Goal: Find specific page/section: Find specific page/section

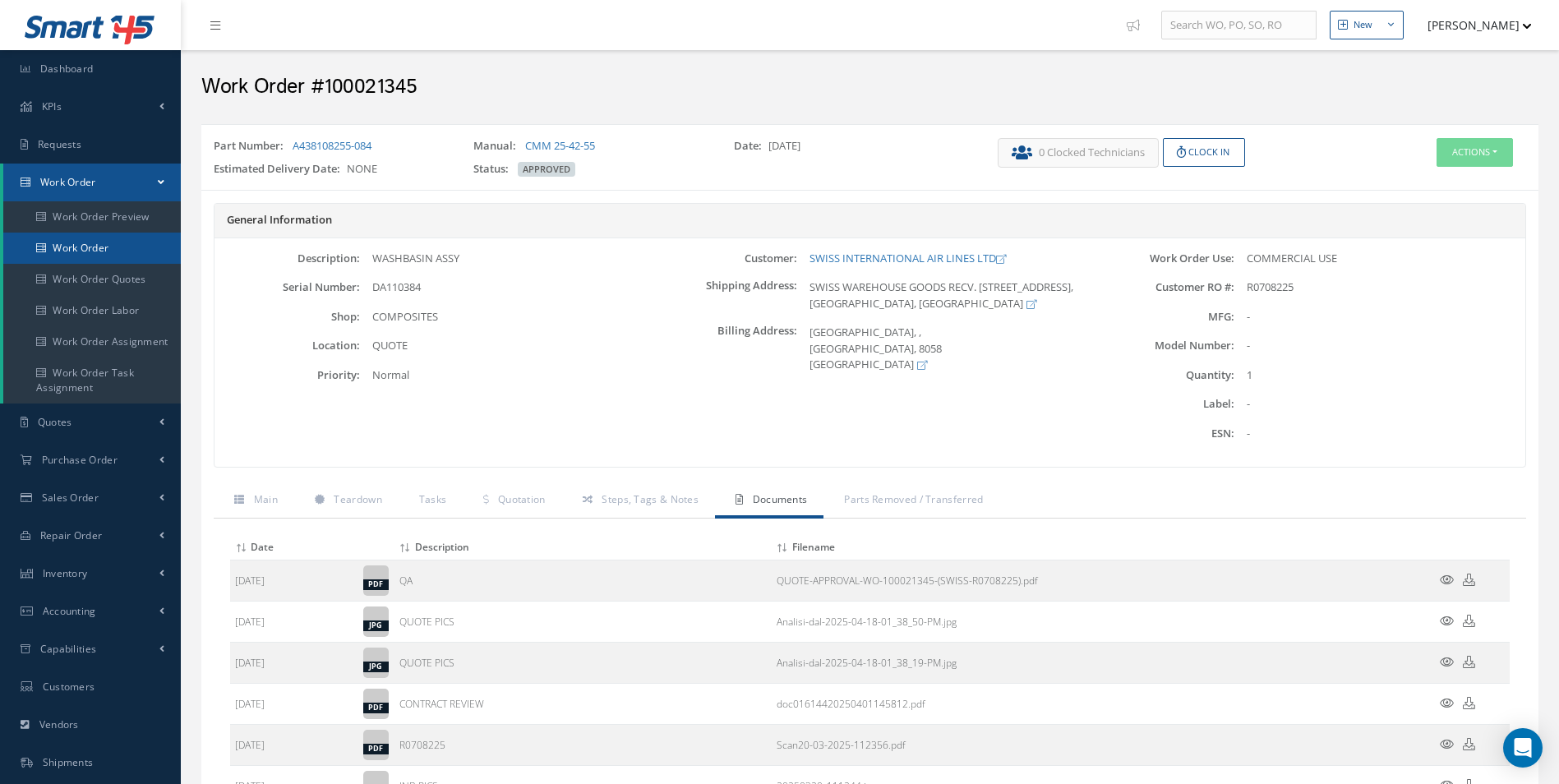
click at [122, 241] on link "Work Order" at bounding box center [92, 247] width 178 height 31
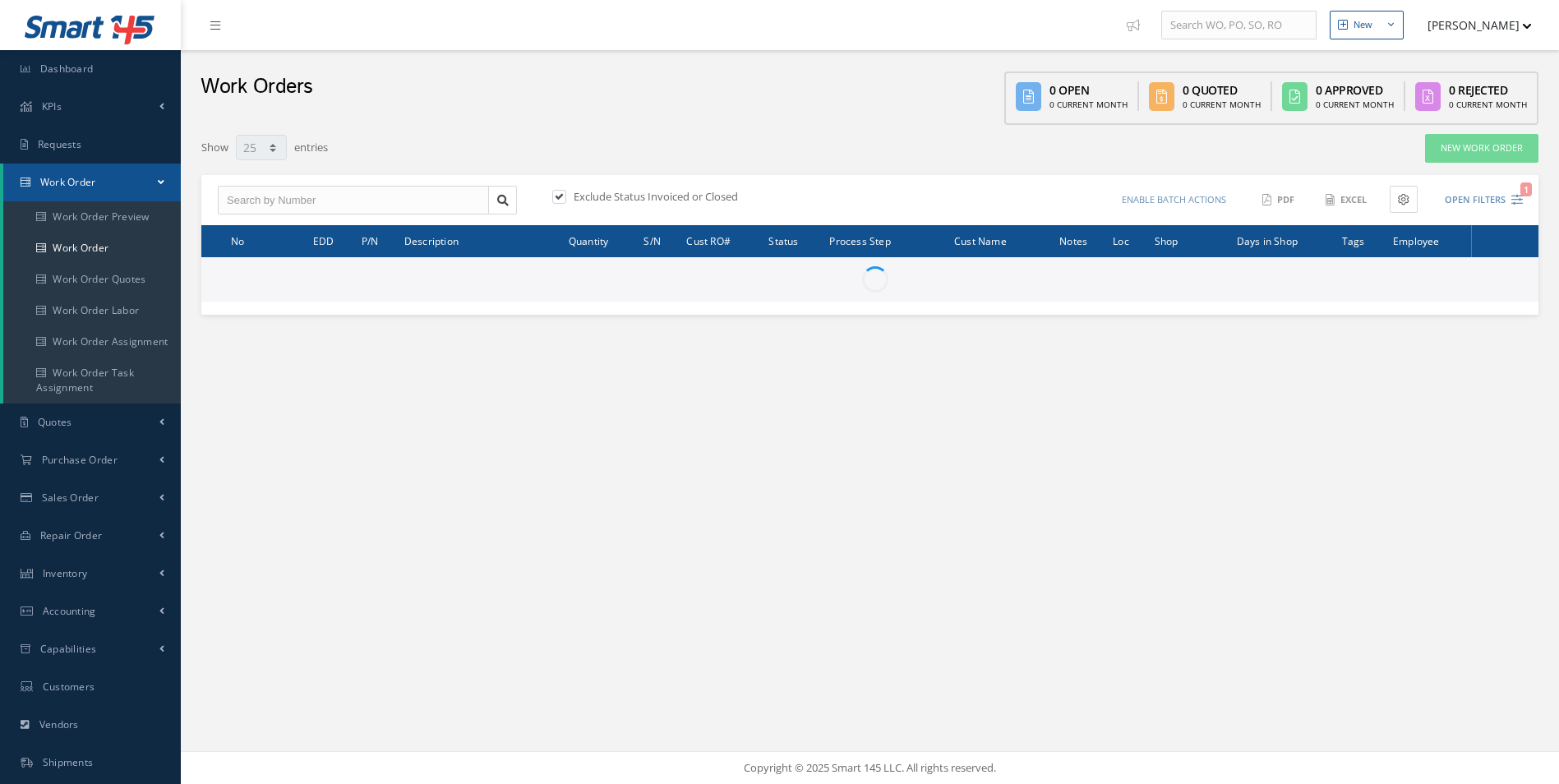
select select "25"
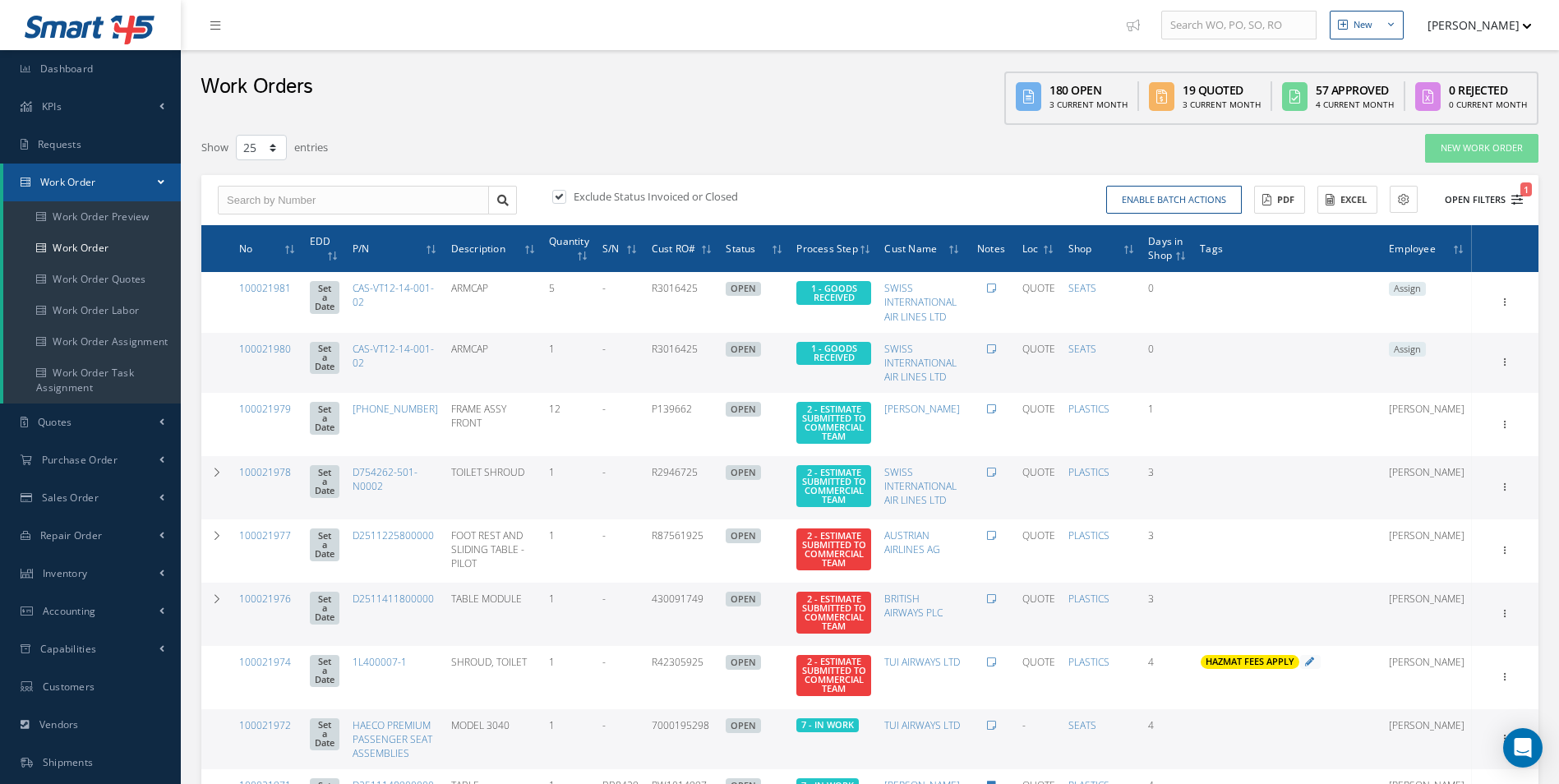
click at [1517, 204] on icon "1" at bounding box center [1517, 200] width 12 height 12
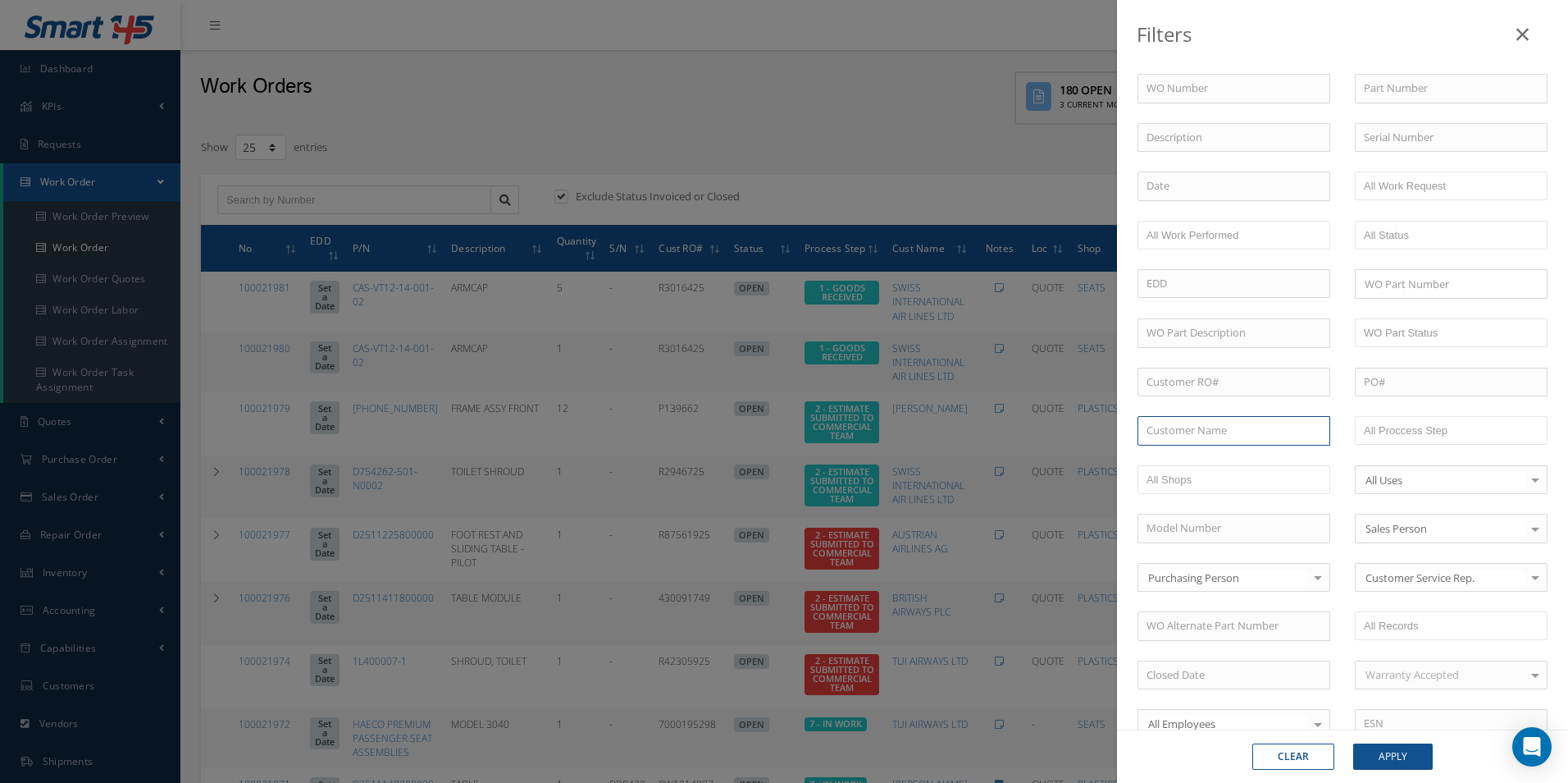
click at [1206, 437] on input "text" at bounding box center [1234, 431] width 193 height 30
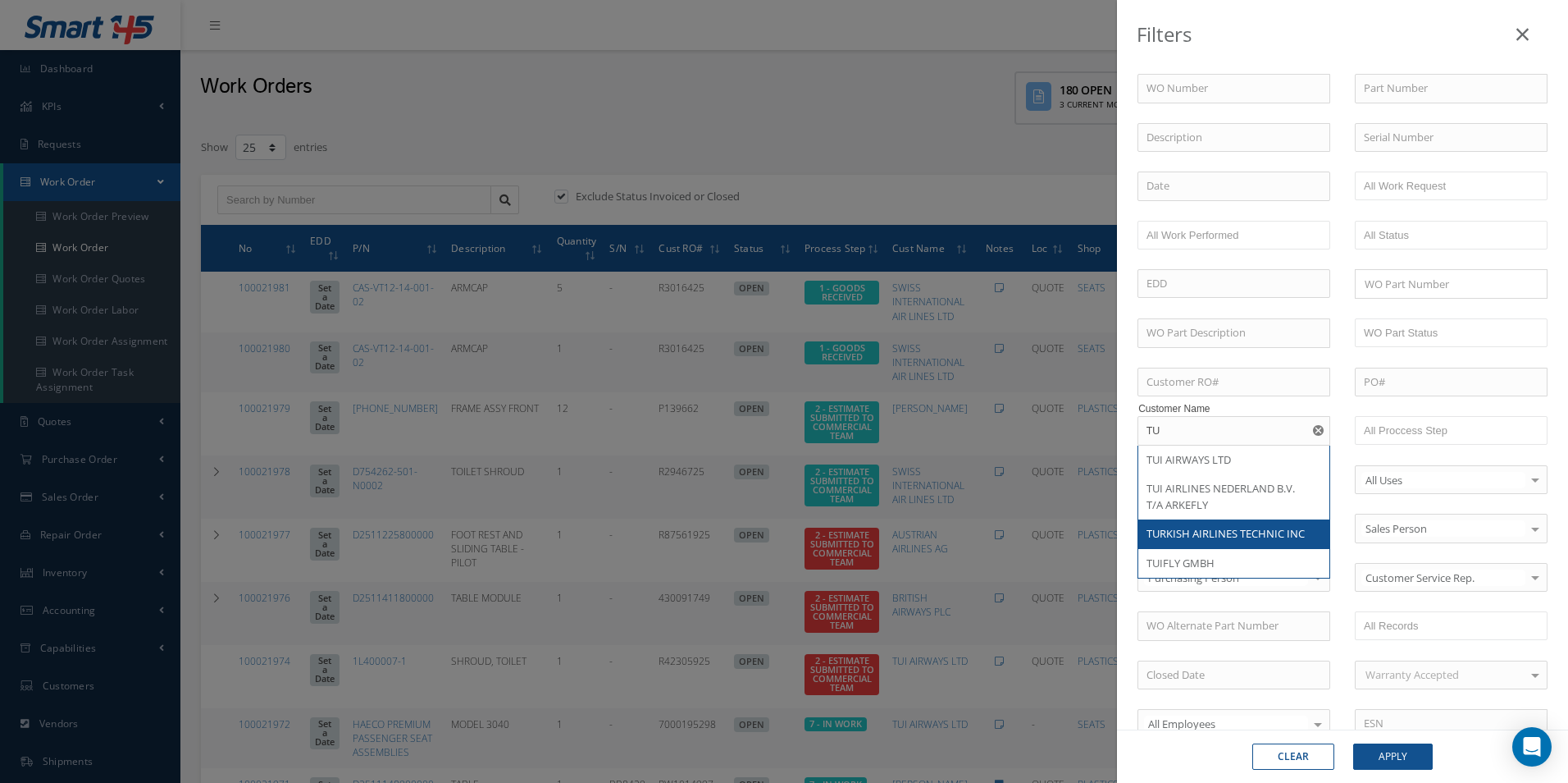
click at [1192, 540] on span "TURKISH AIRLINES TECHNIC INC" at bounding box center [1226, 532] width 158 height 14
type input "TURKISH AIRLINES TECHNIC INC"
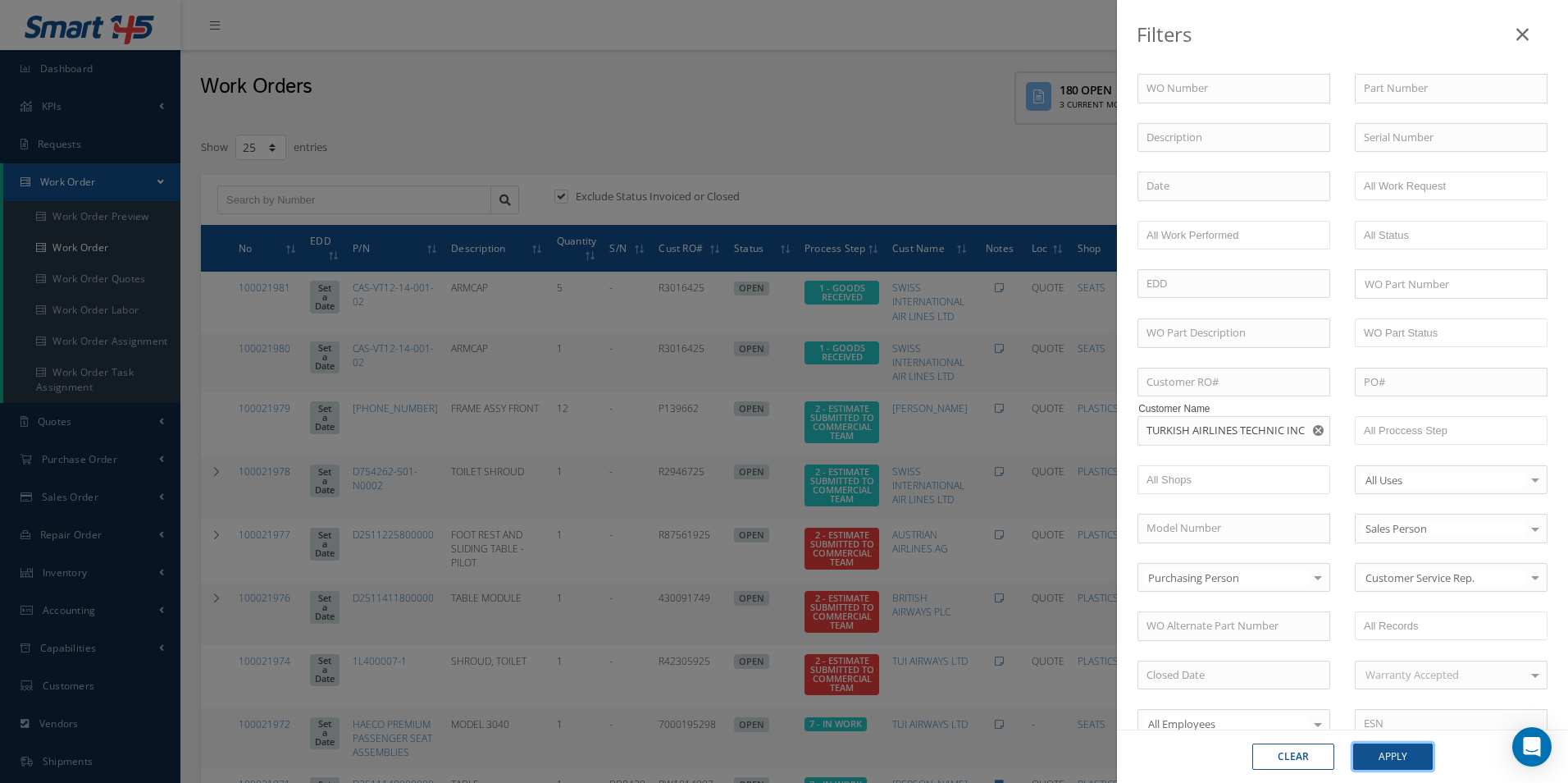
click at [1391, 752] on button "Apply" at bounding box center [1393, 756] width 80 height 26
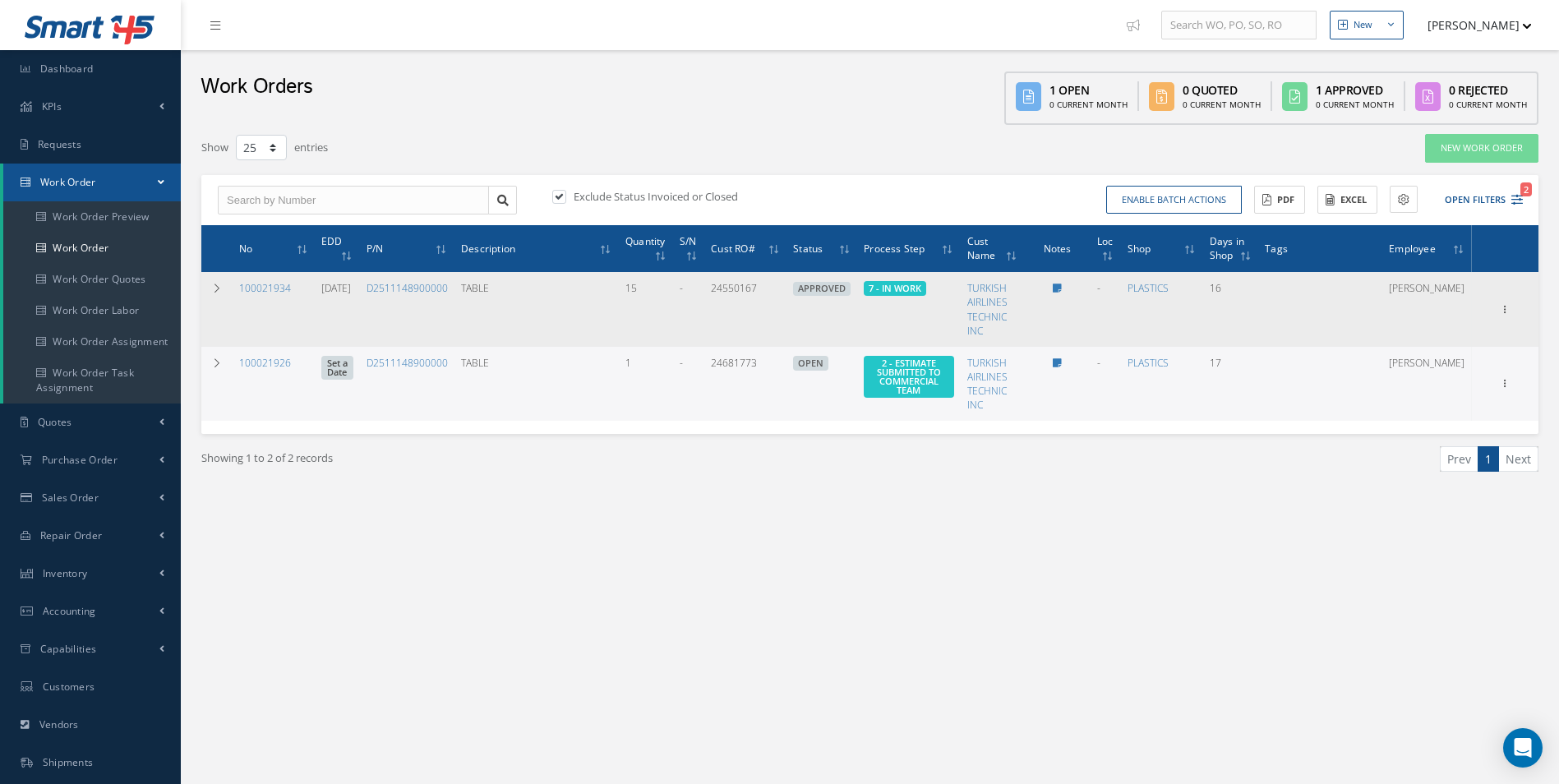
click at [276, 280] on td "100021934" at bounding box center [273, 310] width 83 height 75
click at [273, 285] on link "100021934" at bounding box center [265, 287] width 52 height 14
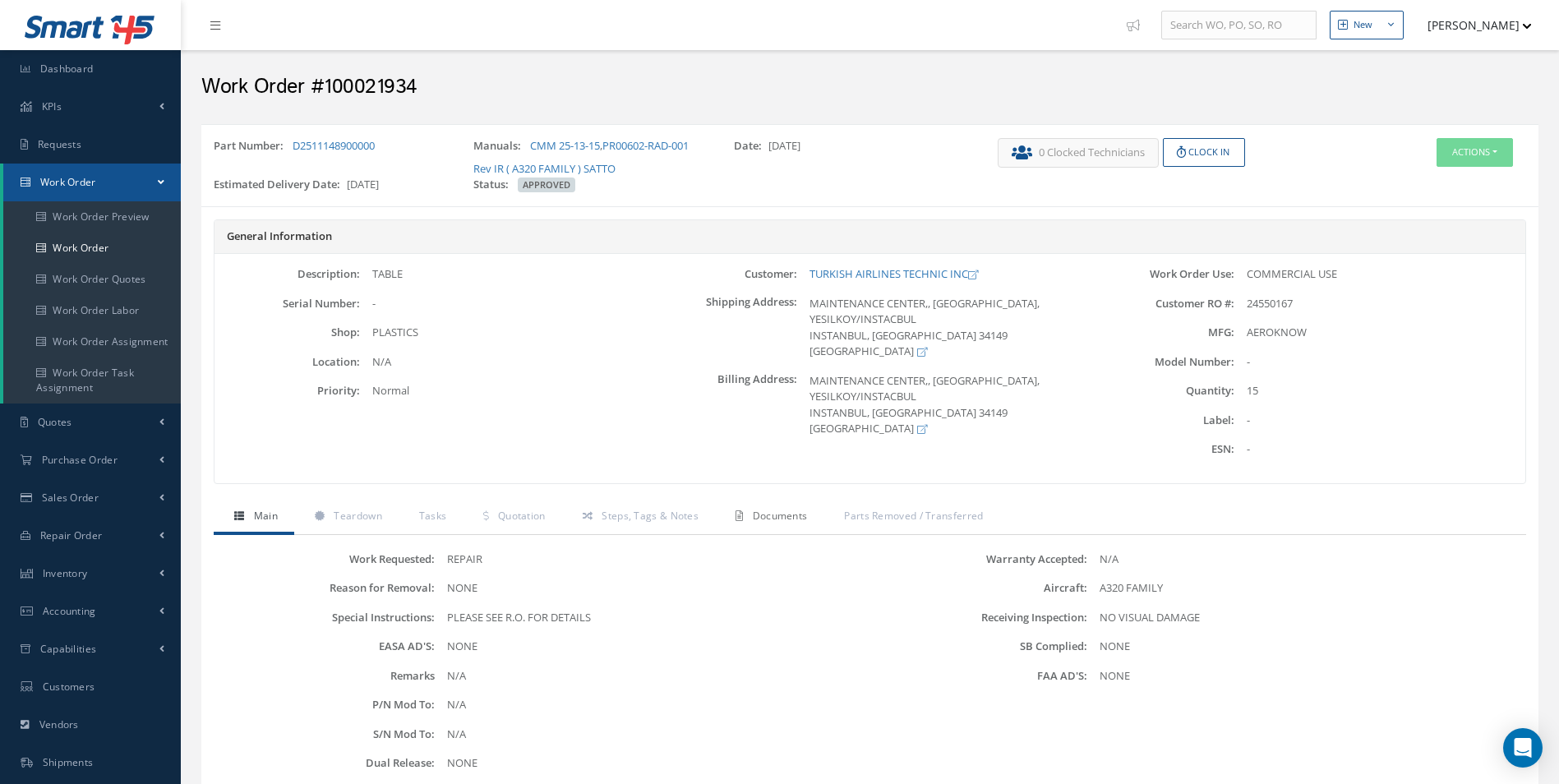
click at [802, 505] on link "Documents" at bounding box center [770, 517] width 109 height 35
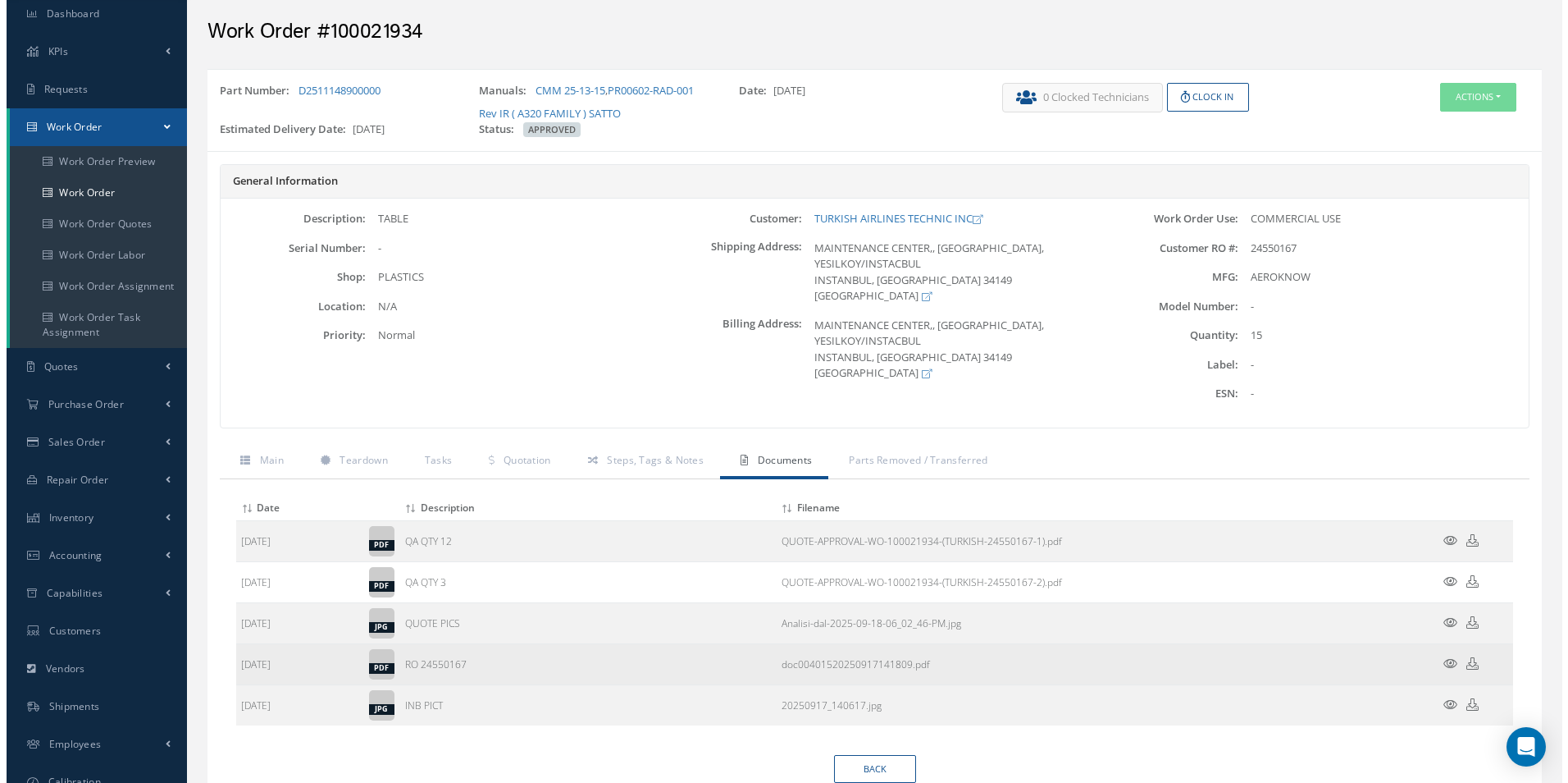
scroll to position [82, 0]
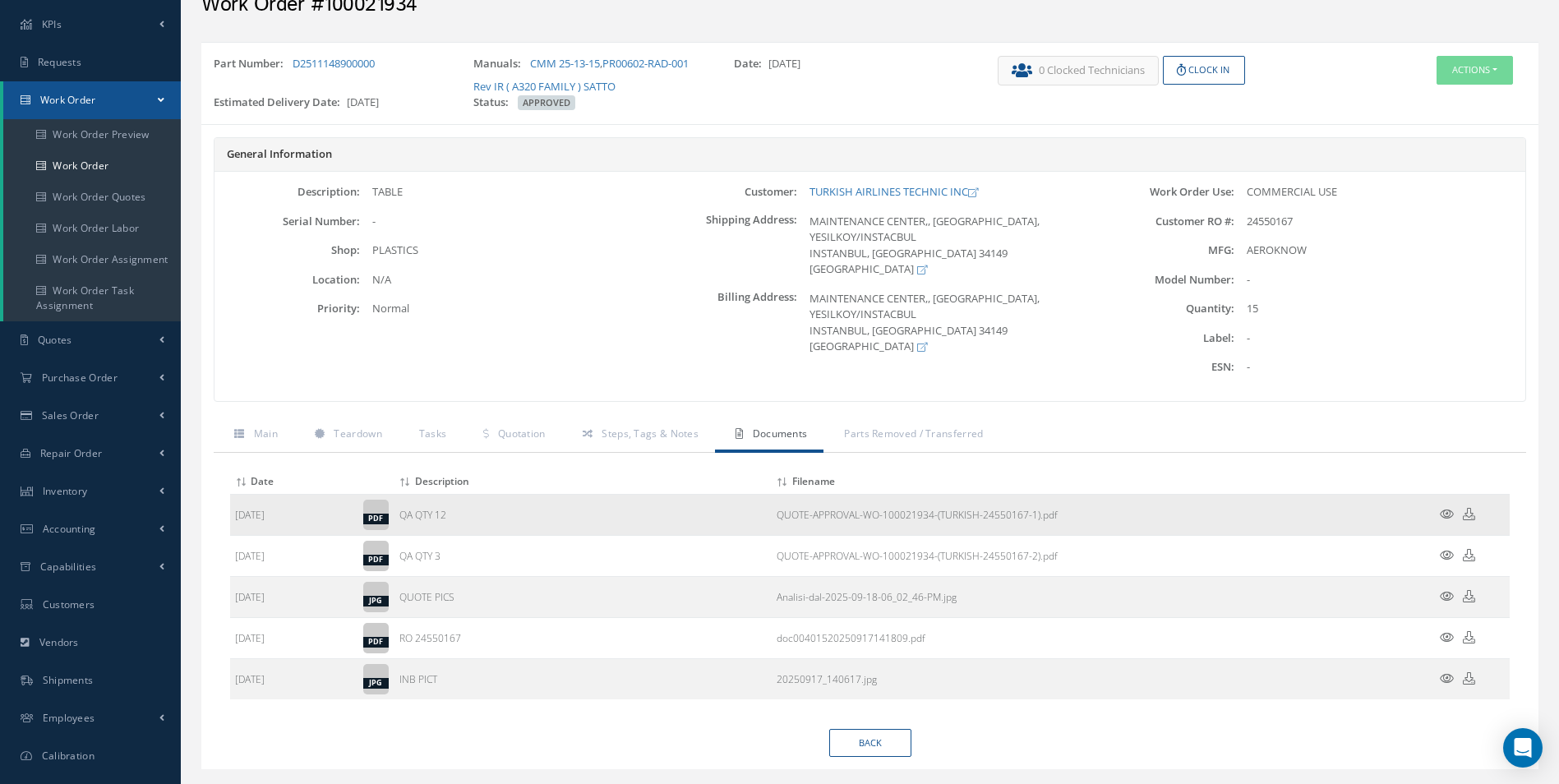
click at [1448, 514] on icon at bounding box center [1447, 514] width 14 height 12
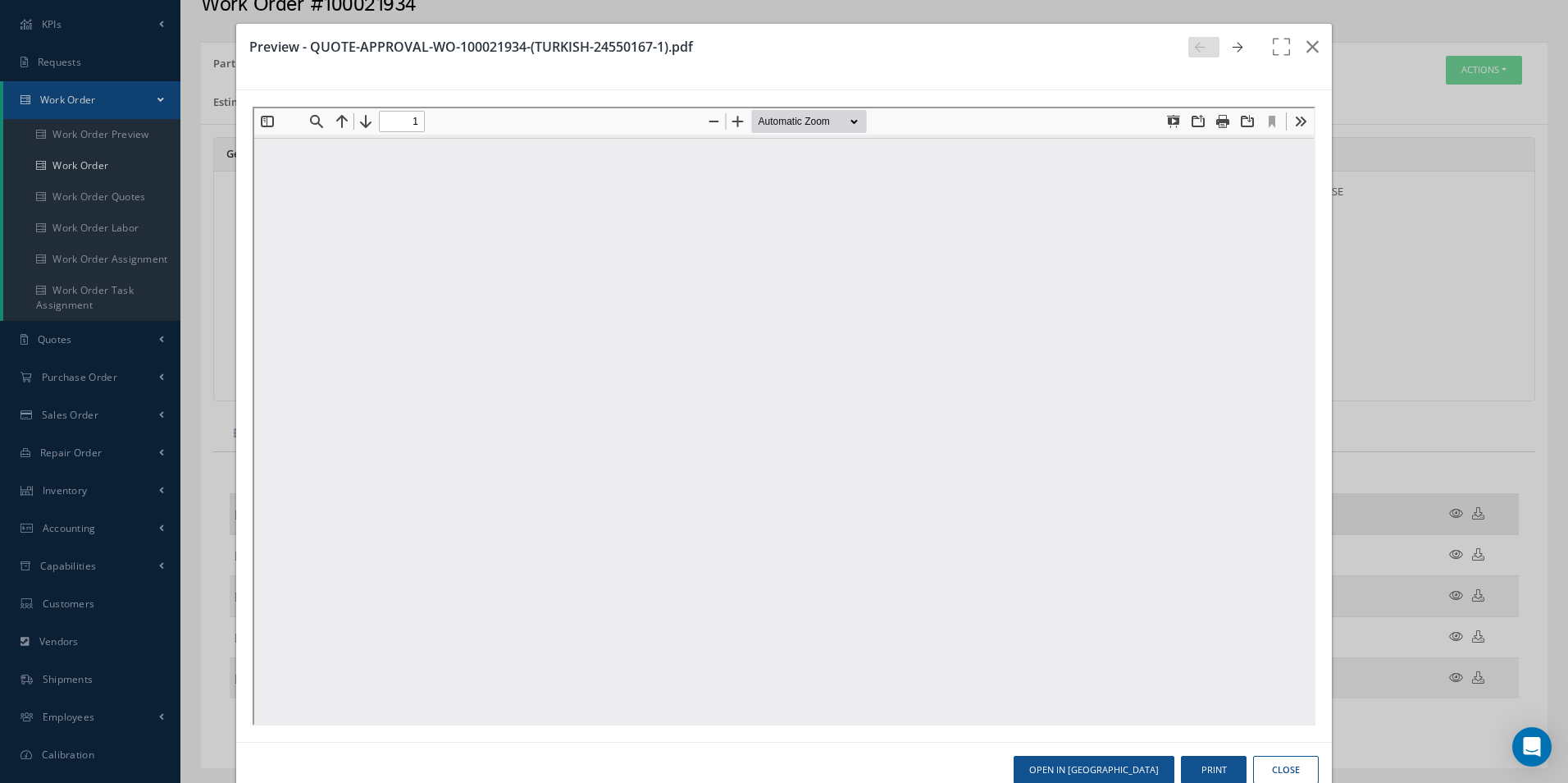
scroll to position [0, 0]
type input "0"
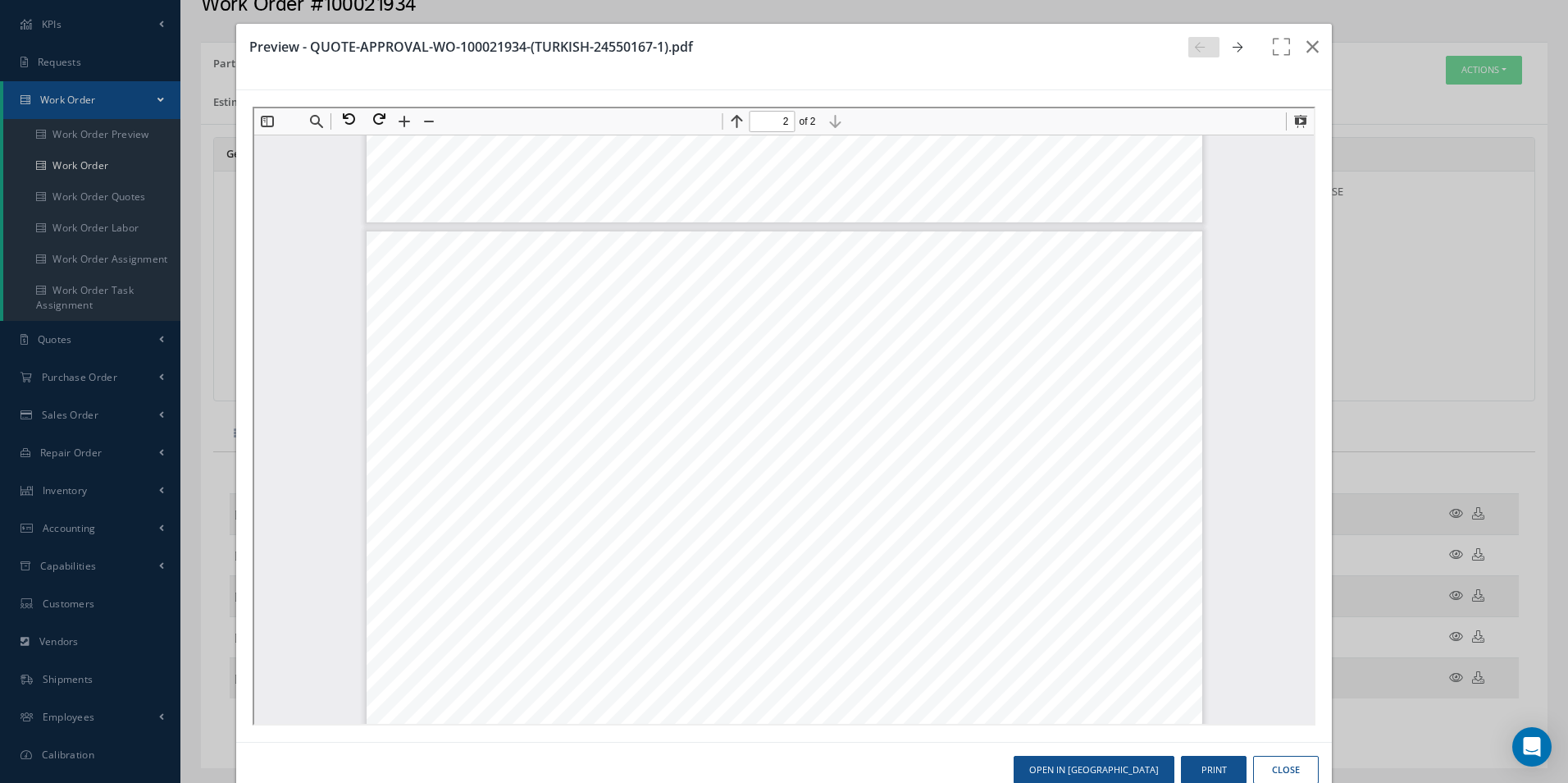
type input "1"
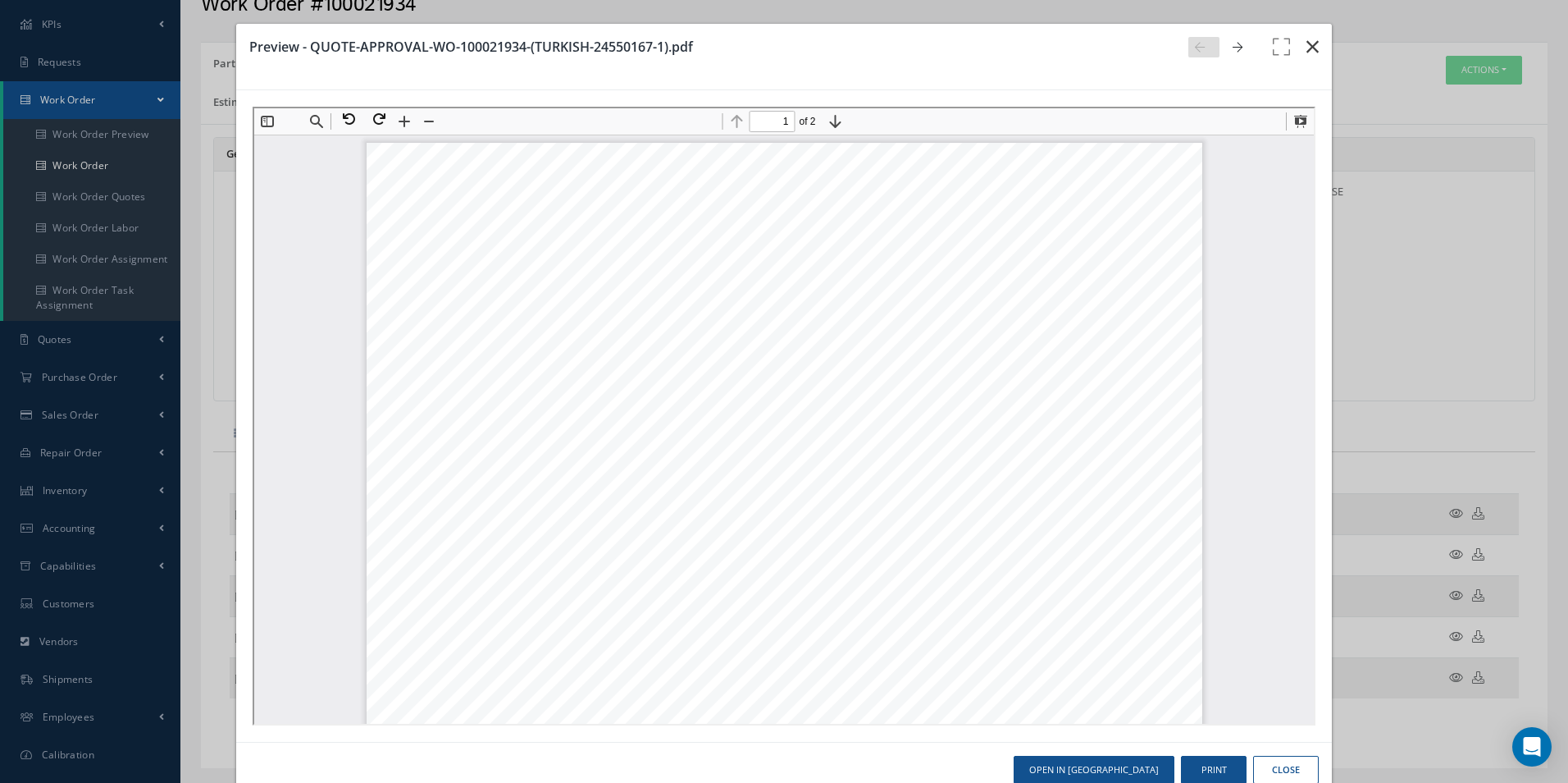
click at [1307, 46] on icon "button" at bounding box center [1312, 46] width 12 height 20
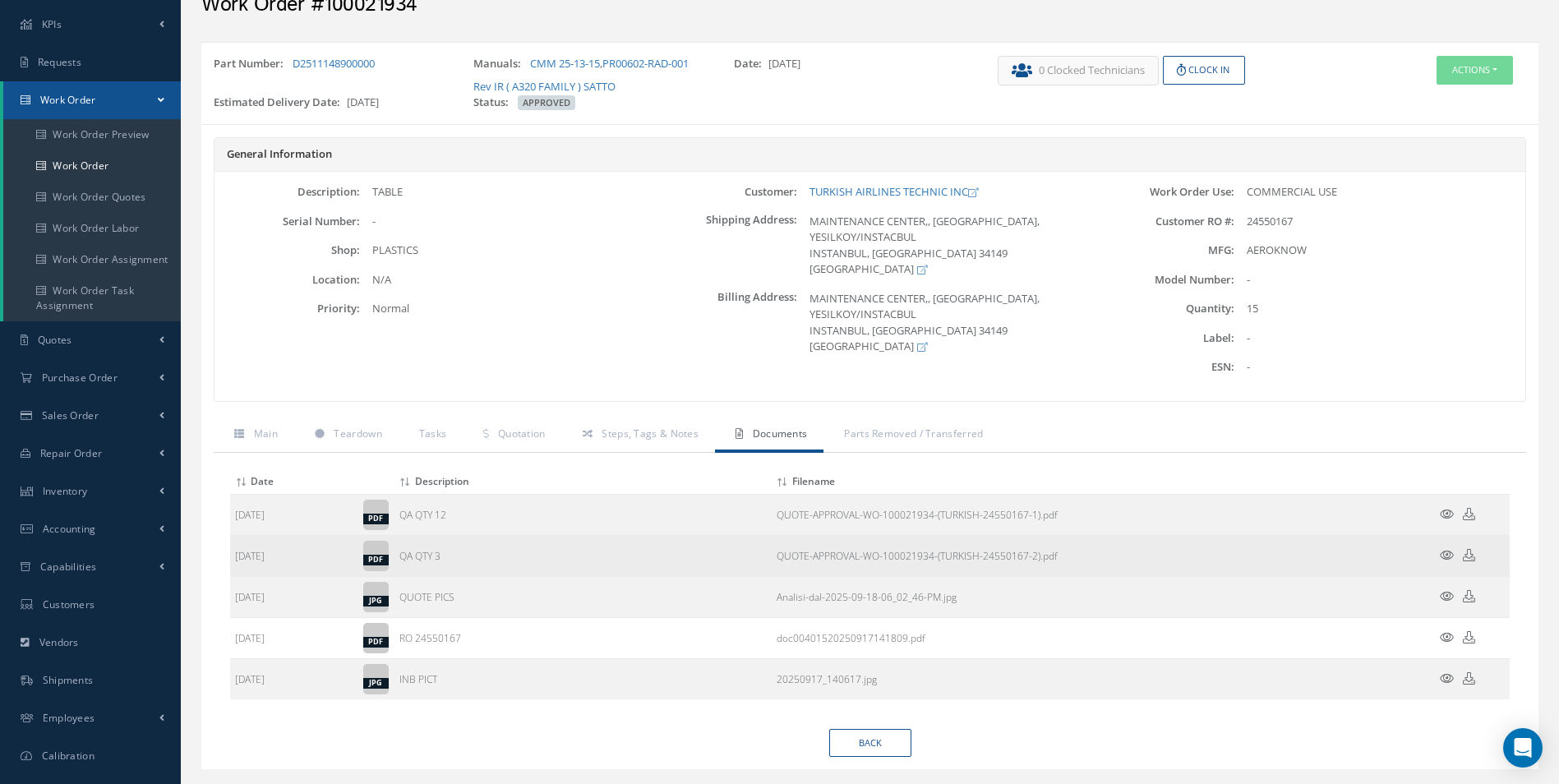
click at [1447, 556] on icon at bounding box center [1447, 554] width 14 height 12
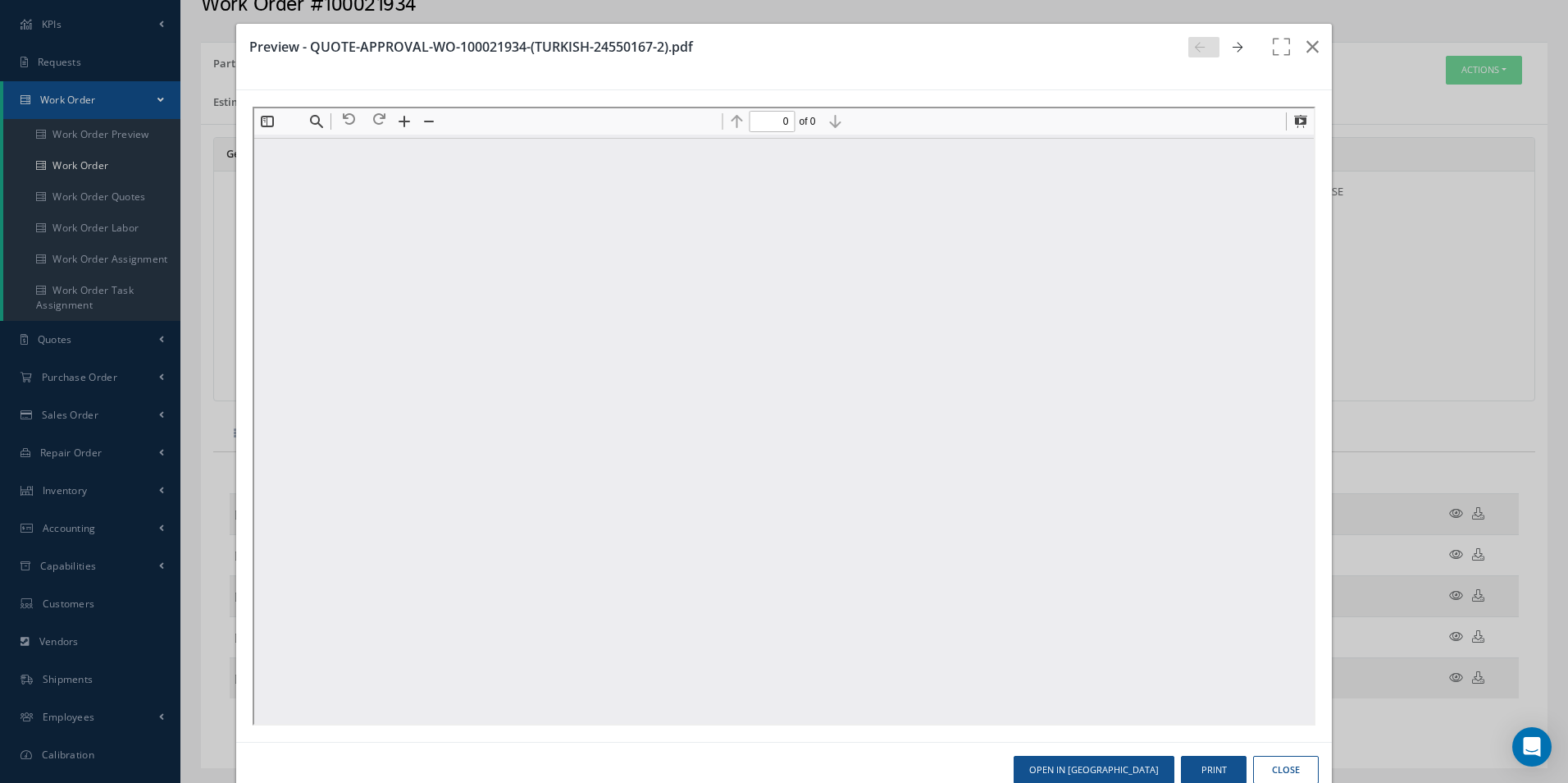
type input "1"
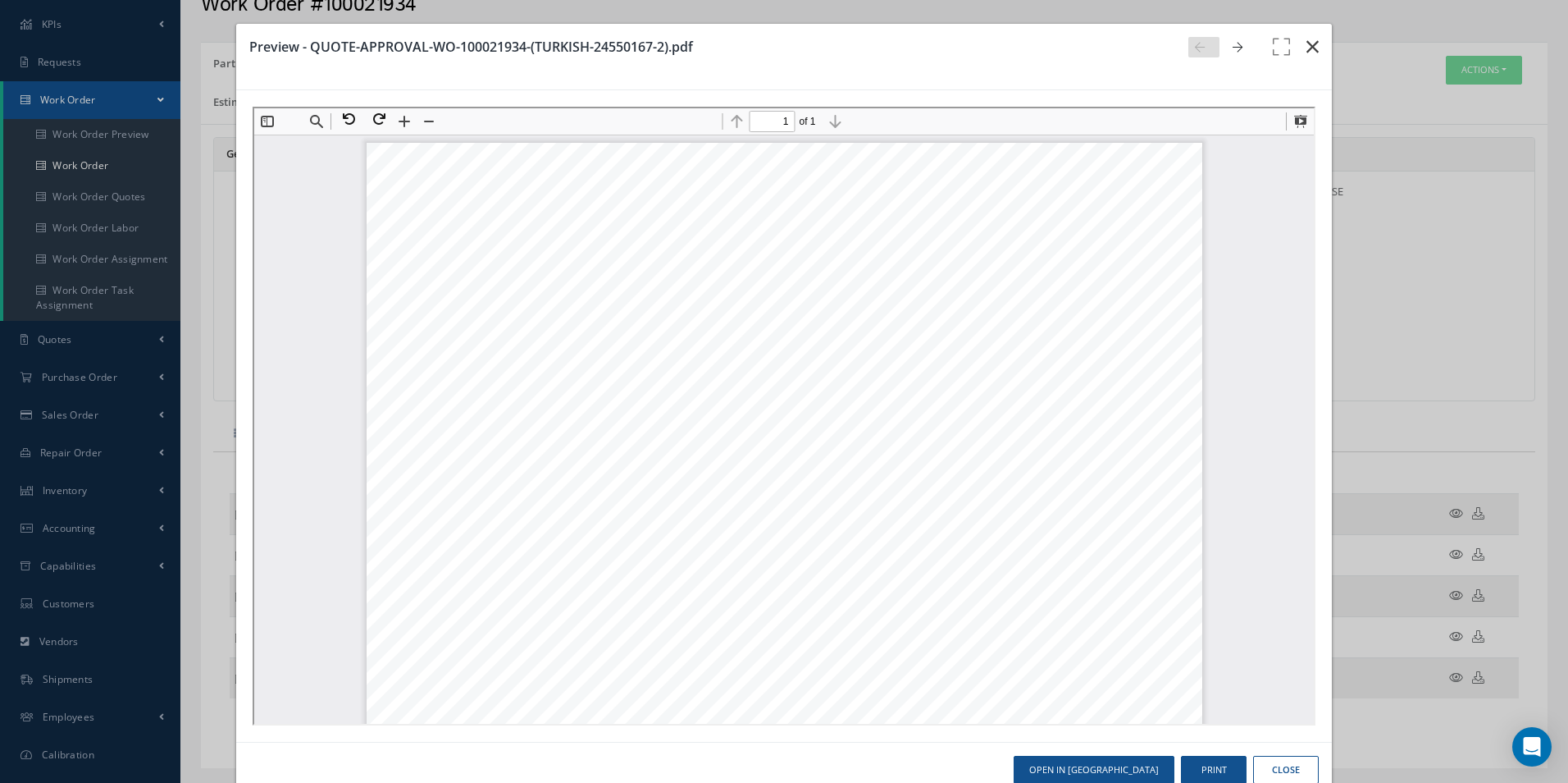
click at [1317, 46] on button "button" at bounding box center [1312, 47] width 38 height 46
